Goal: Information Seeking & Learning: Learn about a topic

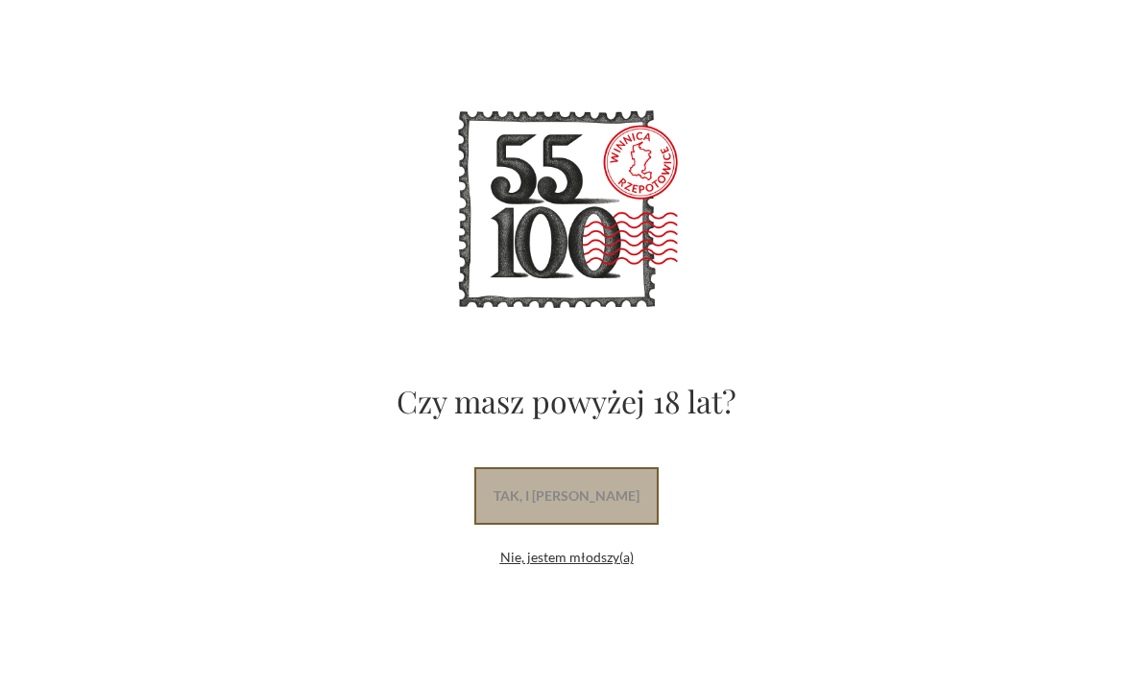
click at [619, 496] on link "tak, i uwielbiam wino" at bounding box center [566, 496] width 184 height 58
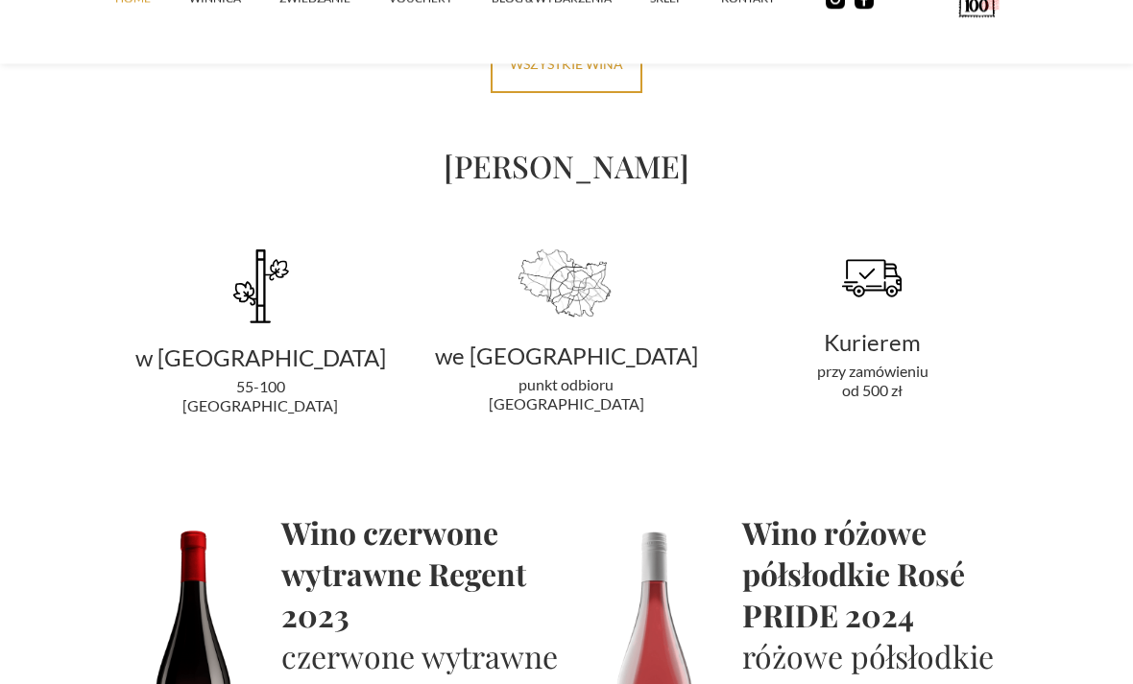
scroll to position [3722, 0]
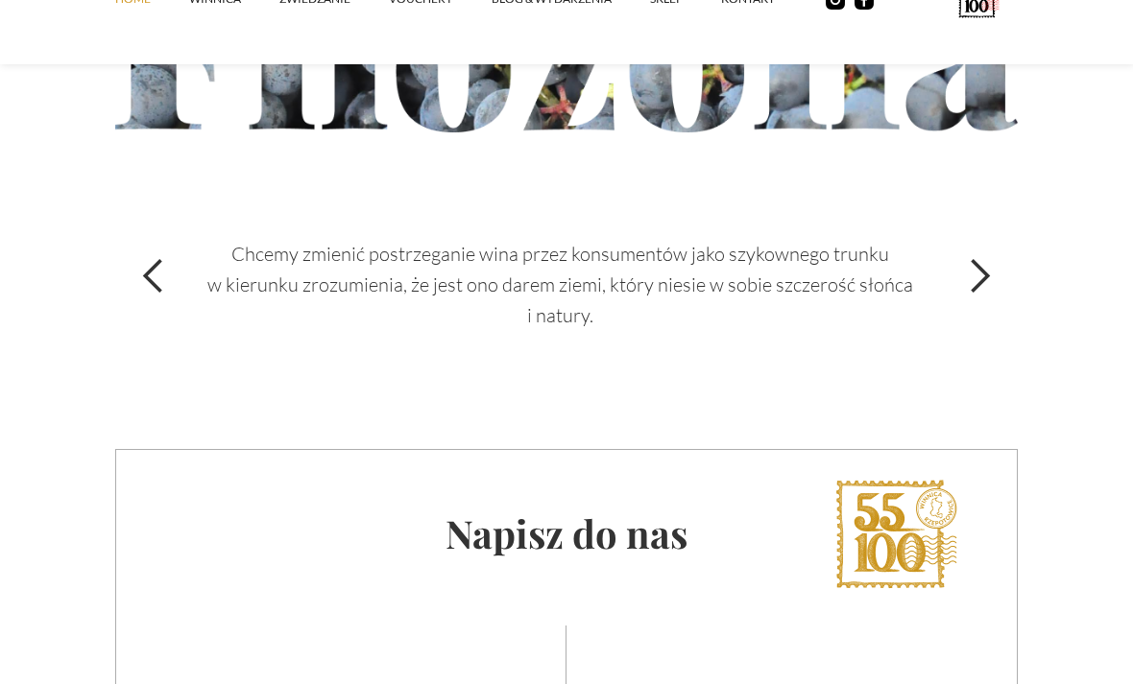
scroll to position [6541, 0]
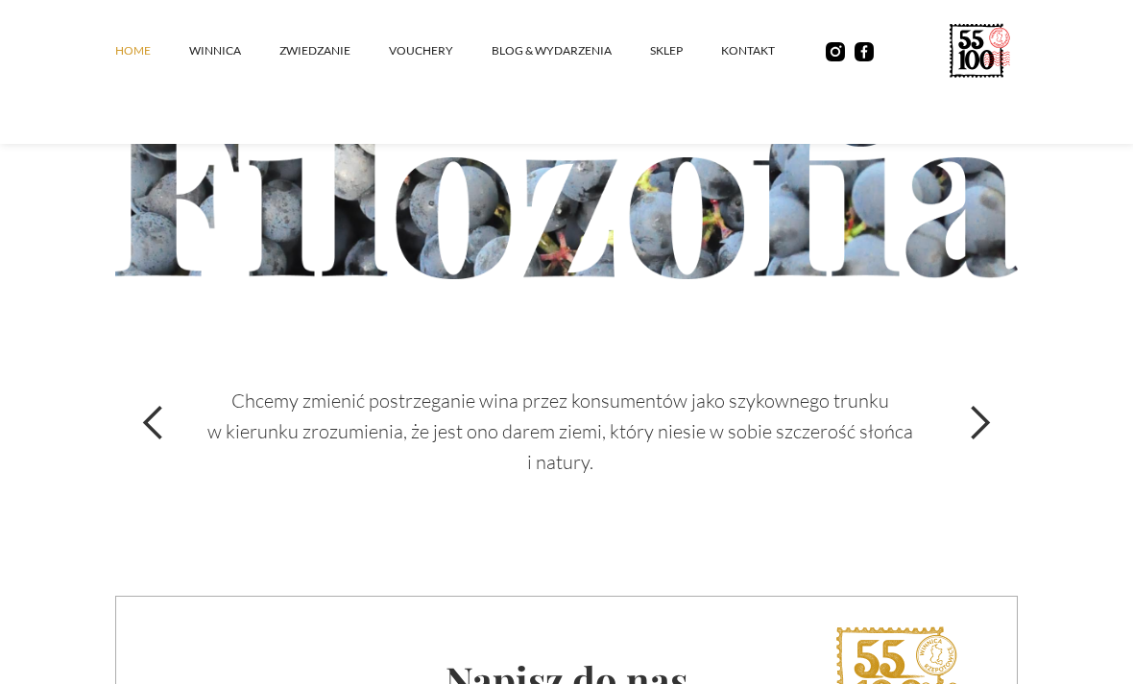
click at [543, 47] on link "Blog & Wydarzenia" at bounding box center [570, 51] width 158 height 58
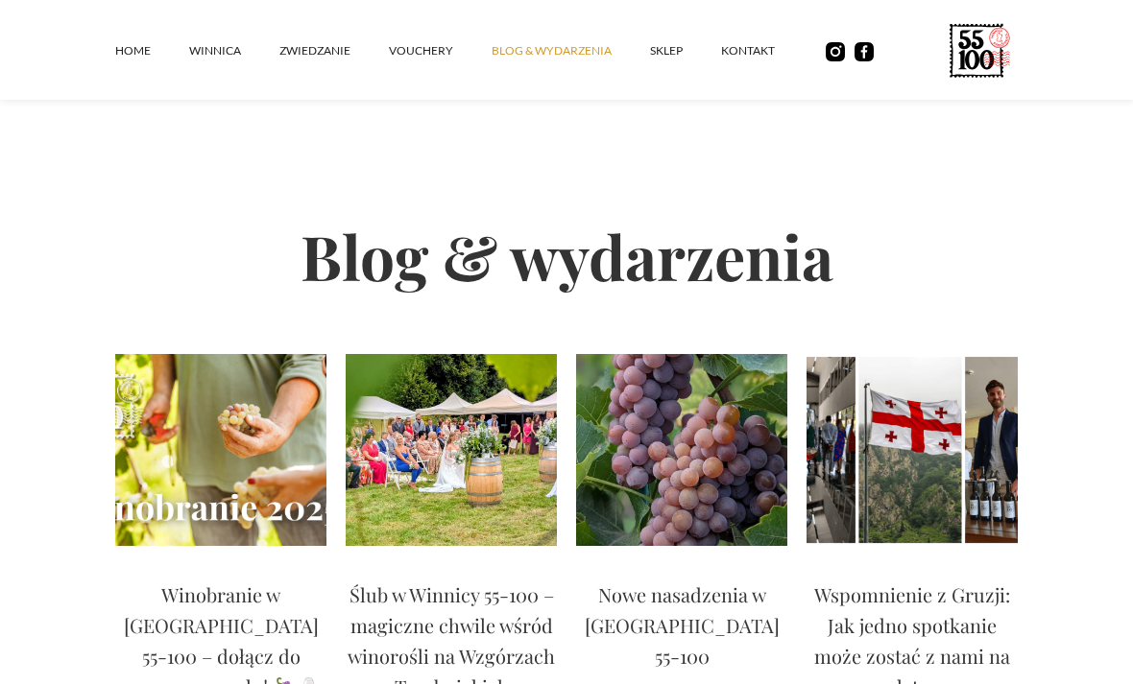
click at [283, 447] on img at bounding box center [220, 450] width 211 height 192
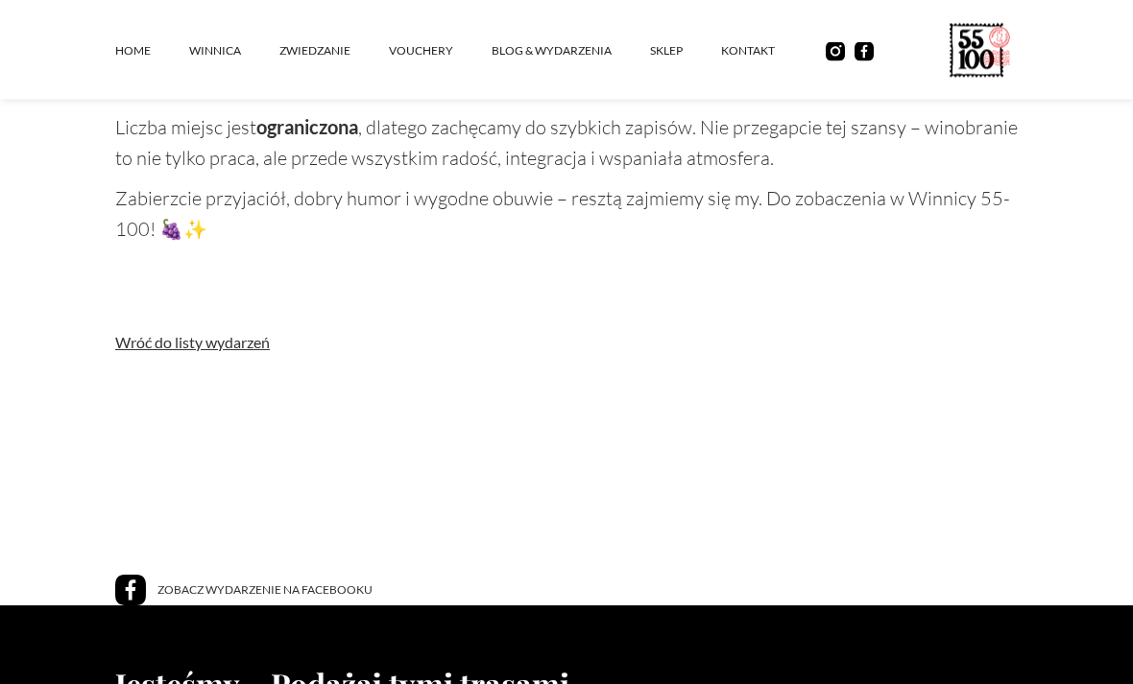
scroll to position [1491, 0]
click at [226, 333] on link "Wróć do listy wydarzeń" at bounding box center [566, 342] width 902 height 19
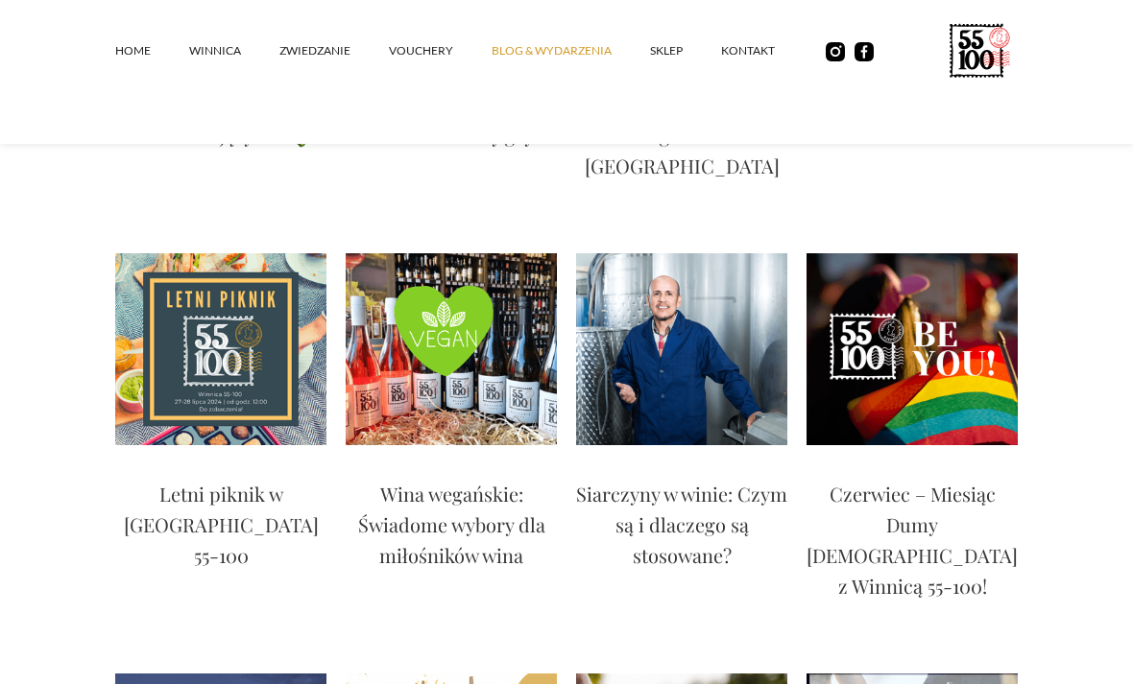
scroll to position [1442, 0]
